Goal: Information Seeking & Learning: Learn about a topic

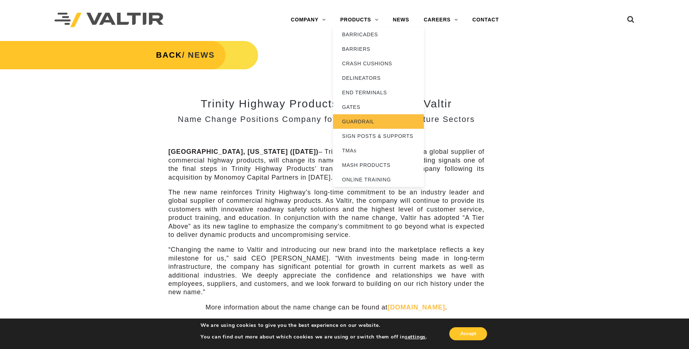
click at [370, 119] on link "GUARDRAIL" at bounding box center [378, 121] width 91 height 15
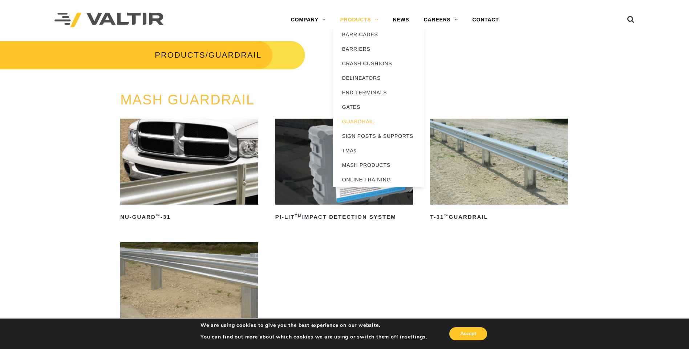
click at [382, 20] on link "PRODUCTS" at bounding box center [359, 20] width 53 height 15
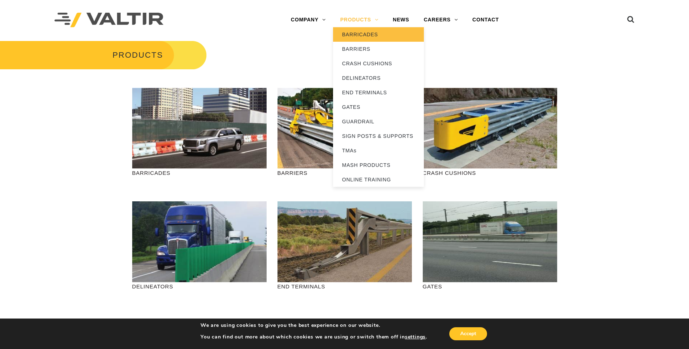
click at [364, 33] on link "BARRICADES" at bounding box center [378, 34] width 91 height 15
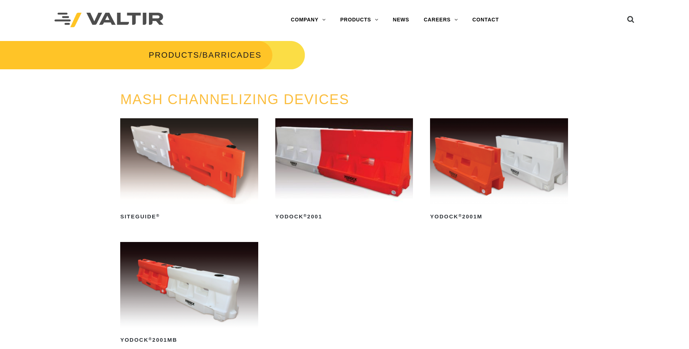
click at [364, 23] on link "PRODUCTS" at bounding box center [359, 20] width 53 height 15
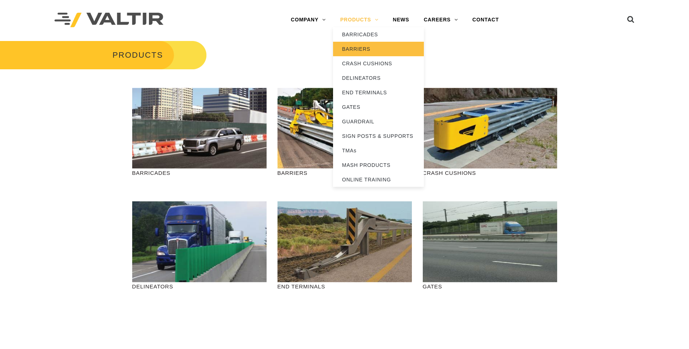
click at [362, 51] on link "BARRIERS" at bounding box center [378, 49] width 91 height 15
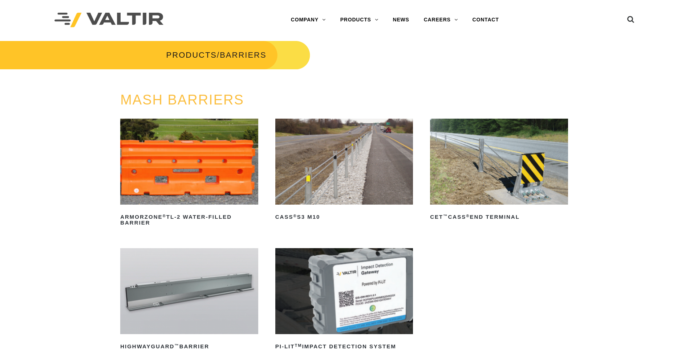
click at [365, 20] on link "PRODUCTS" at bounding box center [359, 20] width 53 height 15
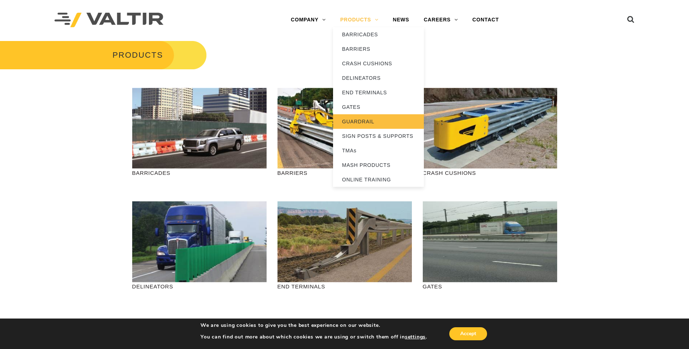
click at [365, 115] on link "GUARDRAIL" at bounding box center [378, 121] width 91 height 15
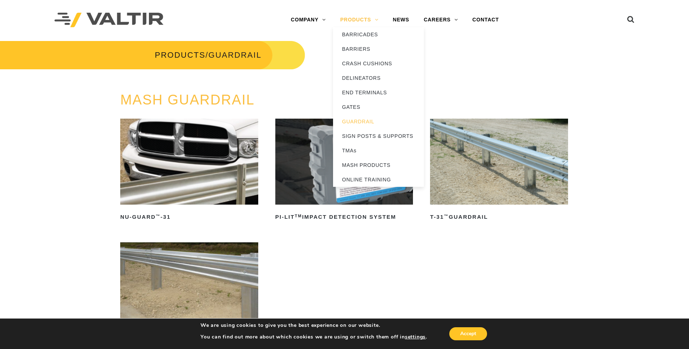
click at [367, 20] on link "PRODUCTS" at bounding box center [359, 20] width 53 height 15
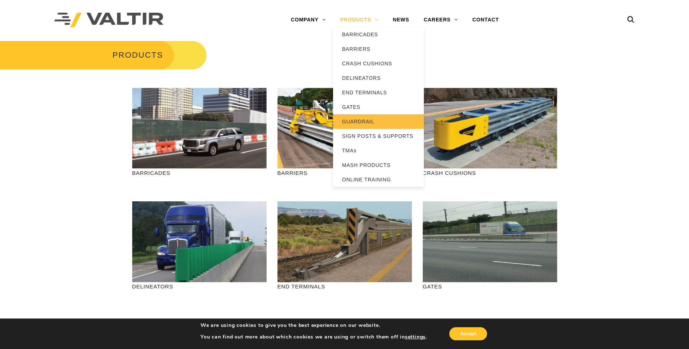
click at [361, 120] on link "GUARDRAIL" at bounding box center [378, 121] width 91 height 15
